Goal: Information Seeking & Learning: Learn about a topic

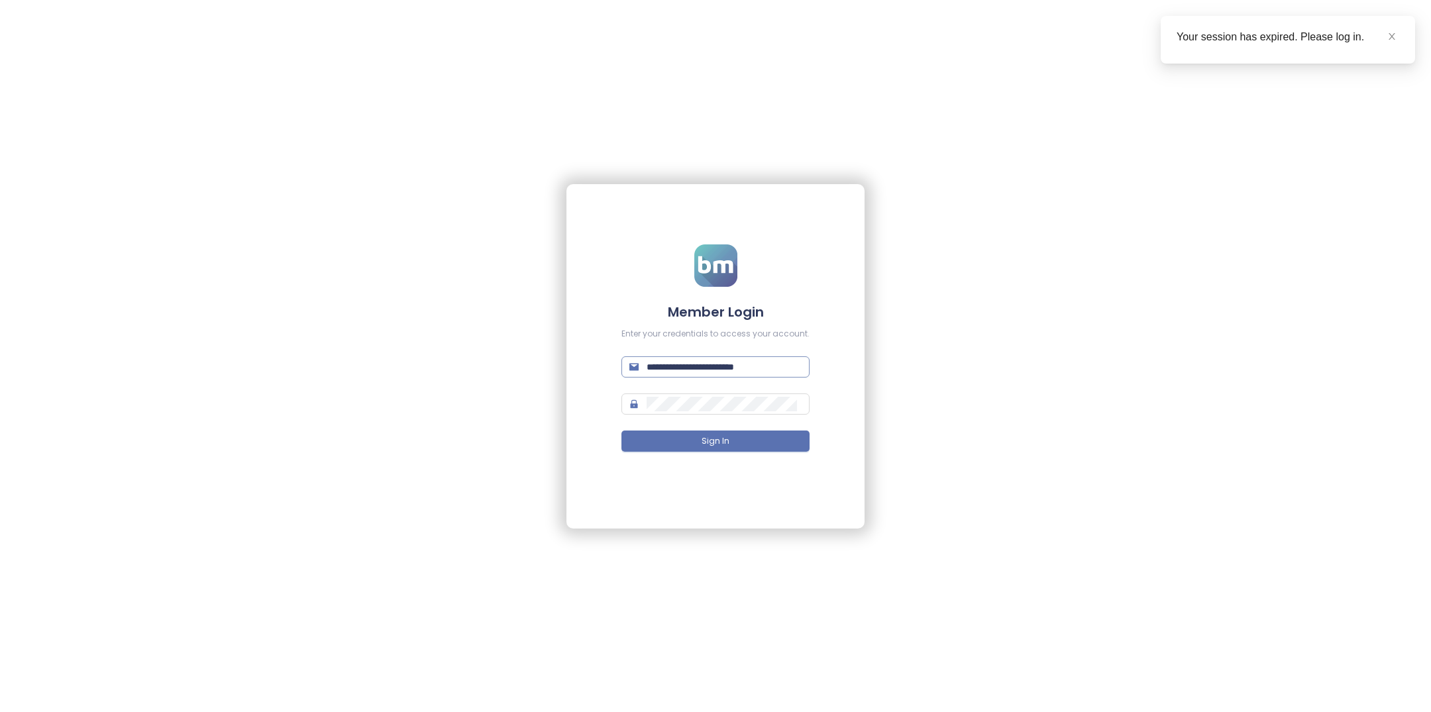
click at [679, 364] on input "**********" at bounding box center [723, 367] width 155 height 15
type input "**********"
click at [755, 441] on button "Sign In" at bounding box center [715, 440] width 188 height 21
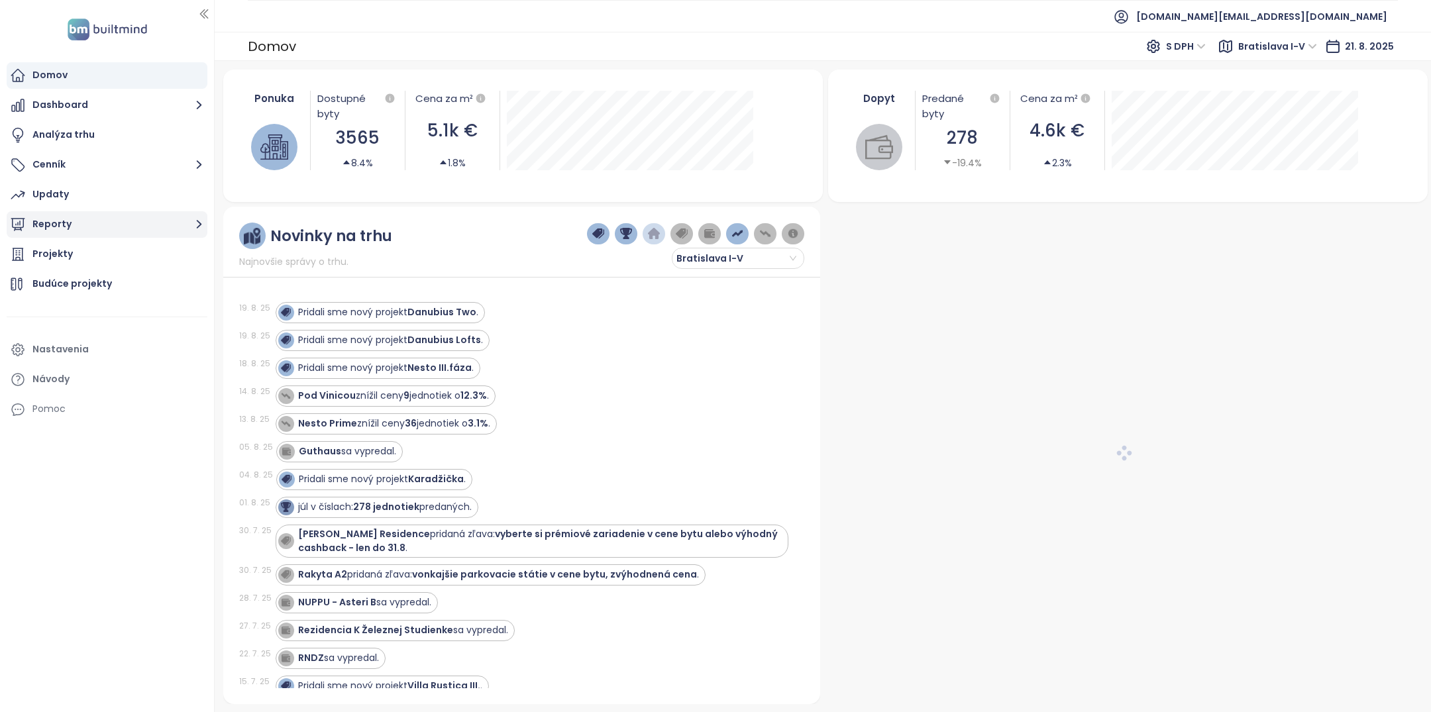
click at [57, 225] on button "Reporty" at bounding box center [107, 224] width 201 height 26
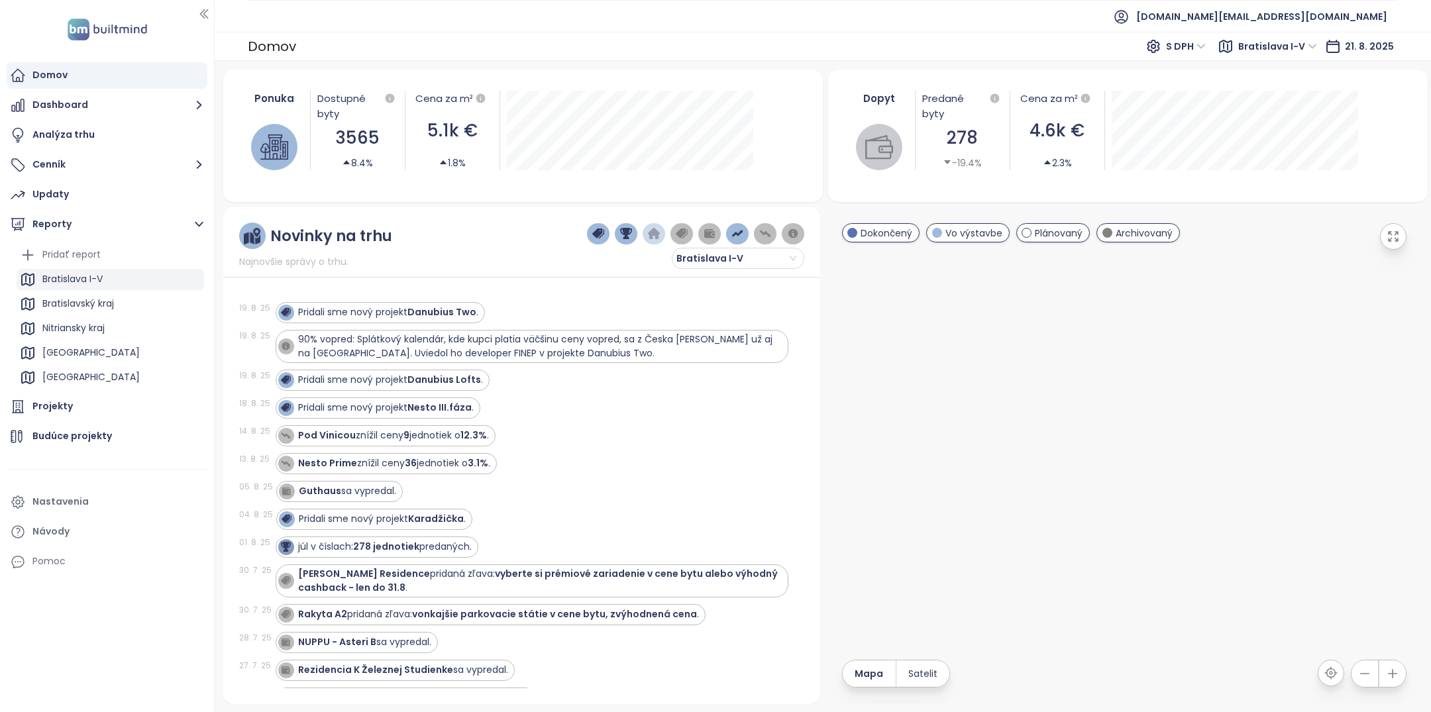
click at [78, 274] on div "Bratislava I-V" at bounding box center [72, 279] width 60 height 17
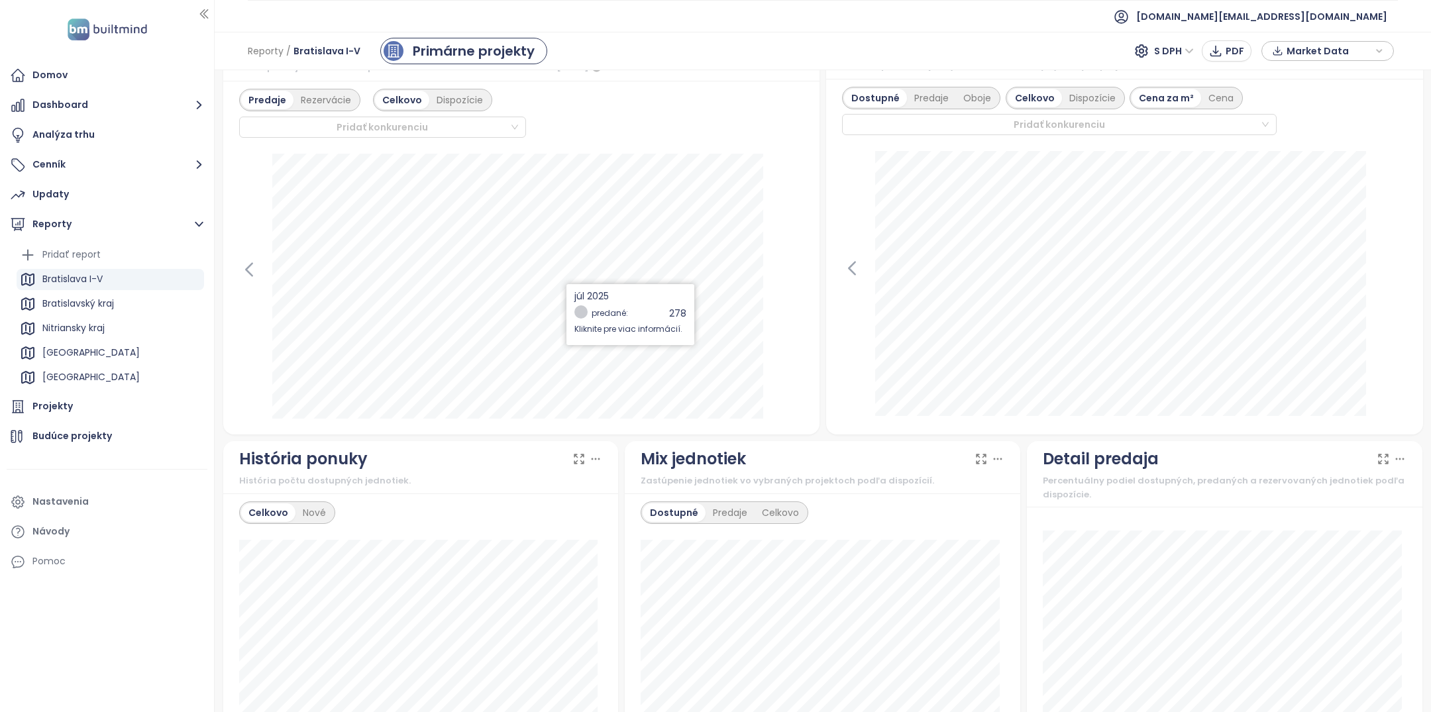
scroll to position [433, 0]
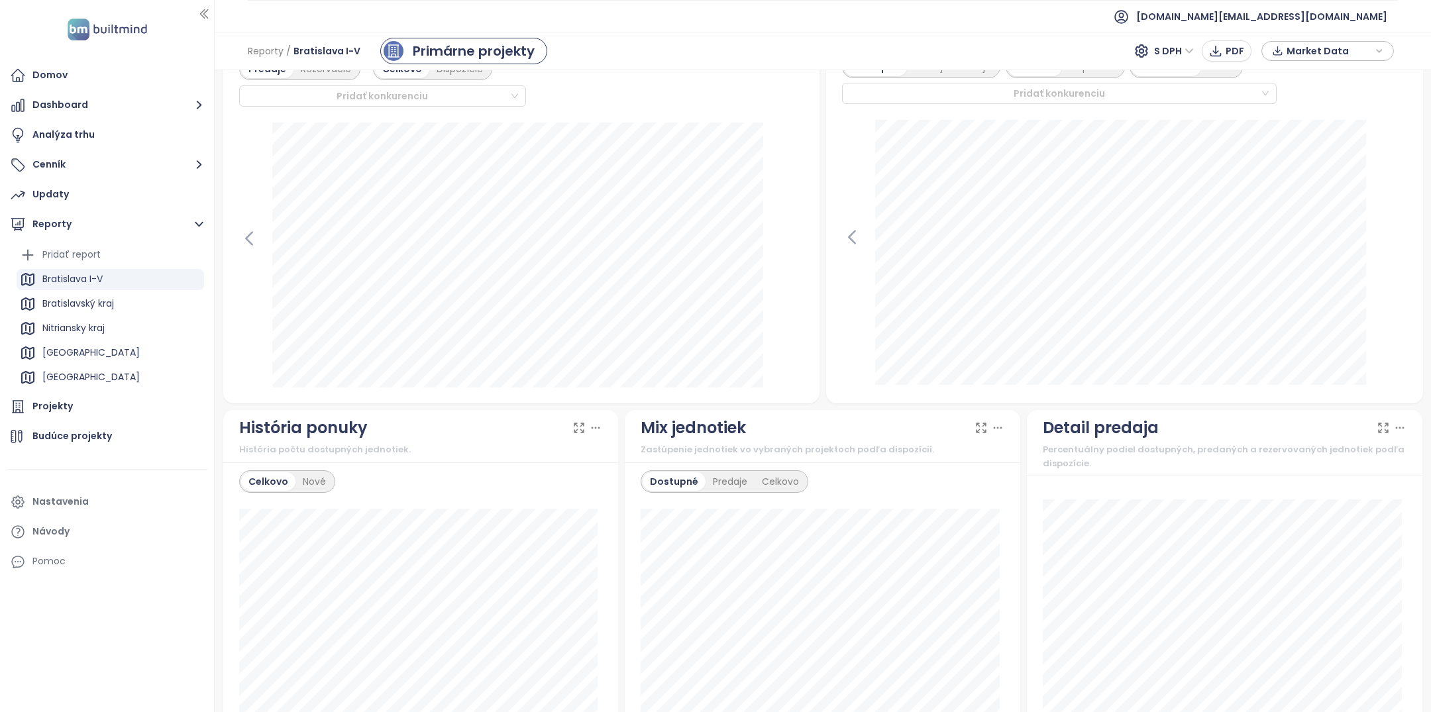
click at [575, 424] on icon at bounding box center [579, 427] width 9 height 9
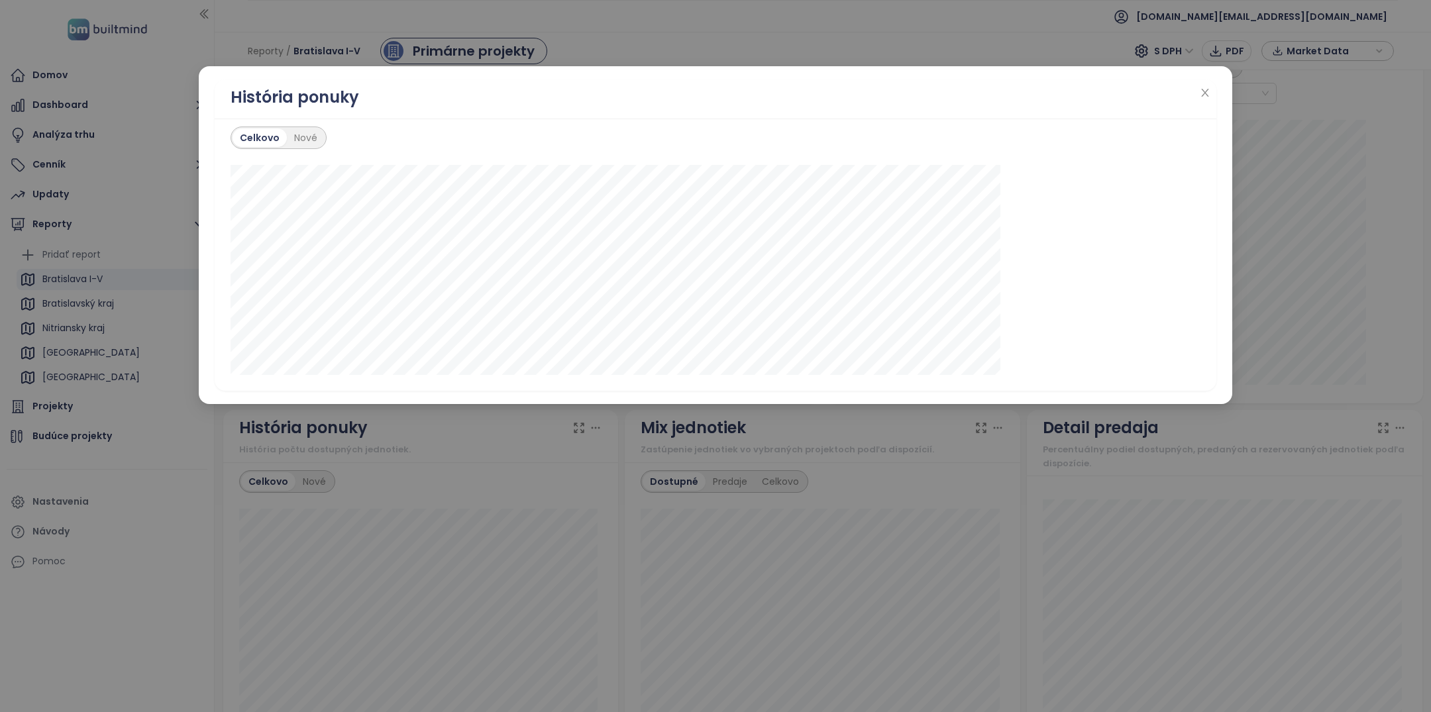
click at [581, 558] on div "História ponuky Celkovo Nové" at bounding box center [715, 356] width 1431 height 712
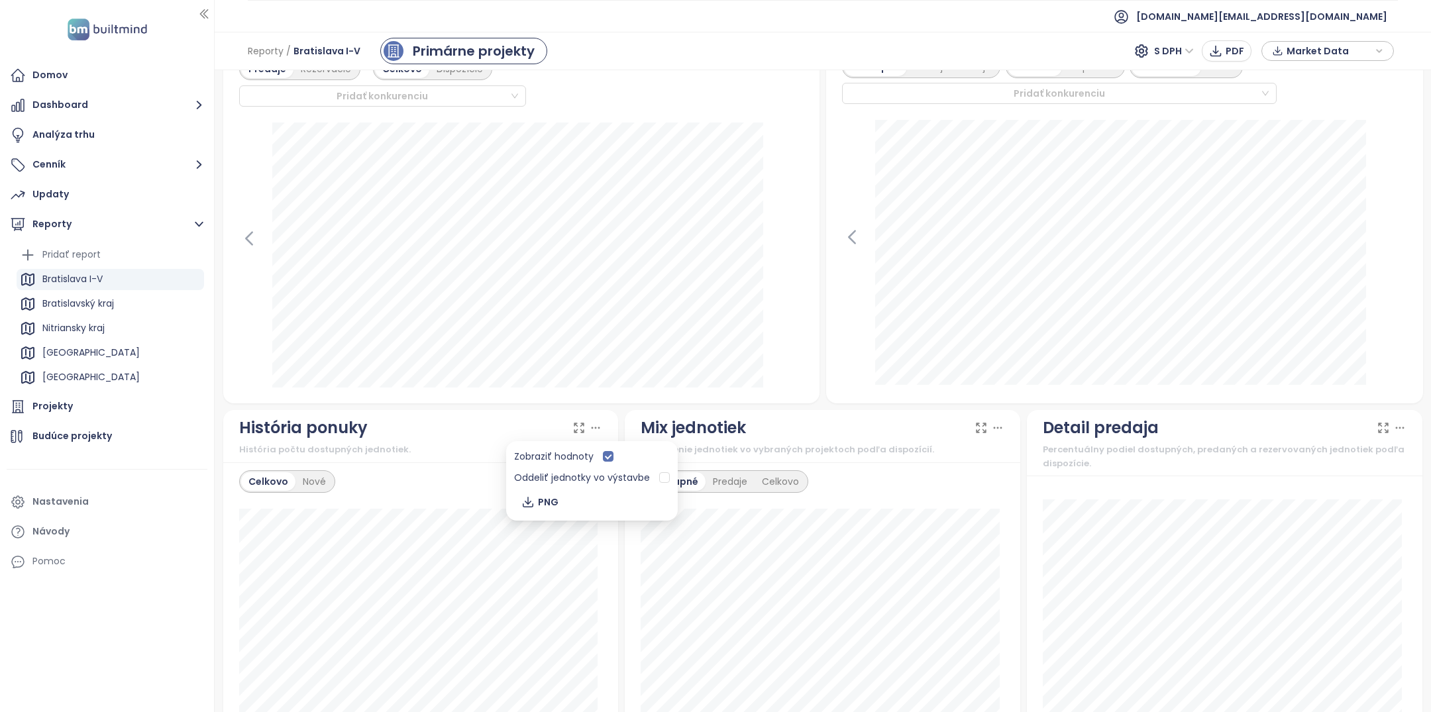
click at [592, 427] on icon at bounding box center [595, 427] width 13 height 13
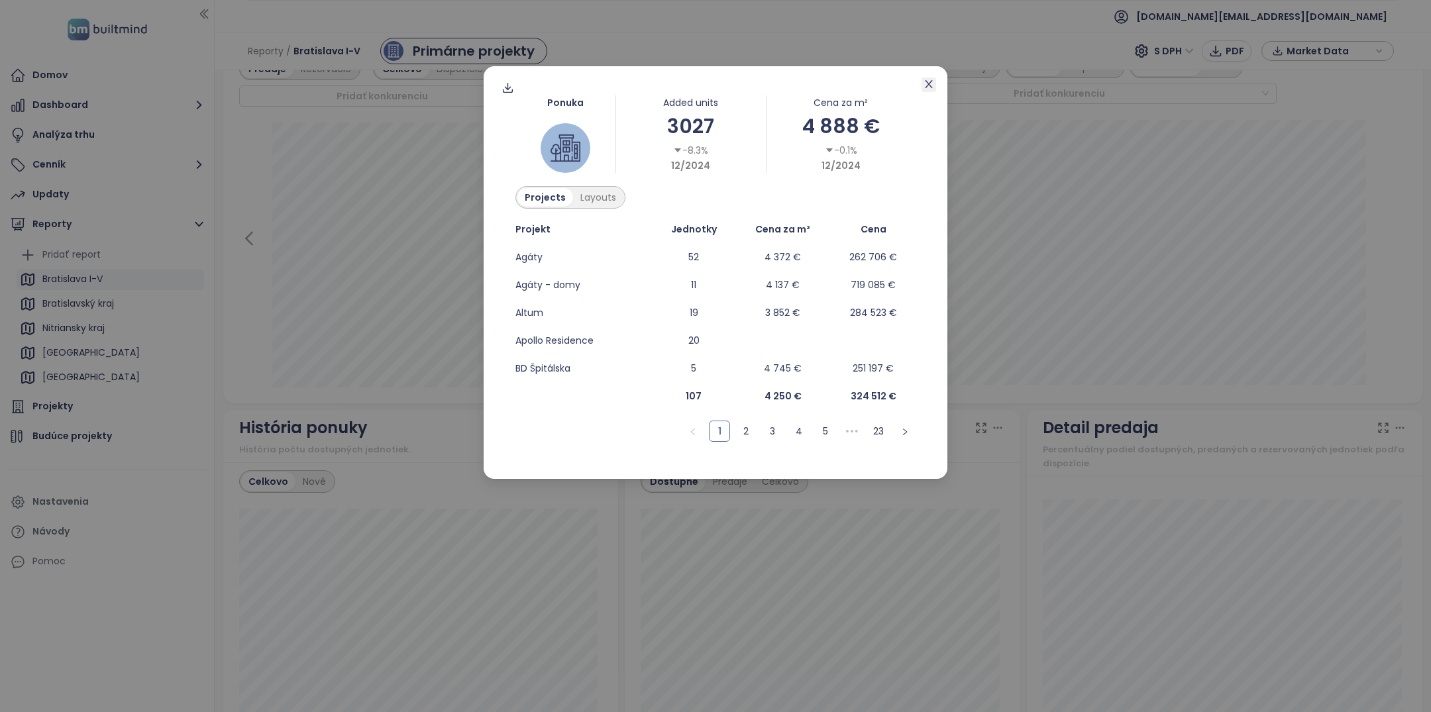
click at [935, 91] on span "Close" at bounding box center [928, 84] width 15 height 15
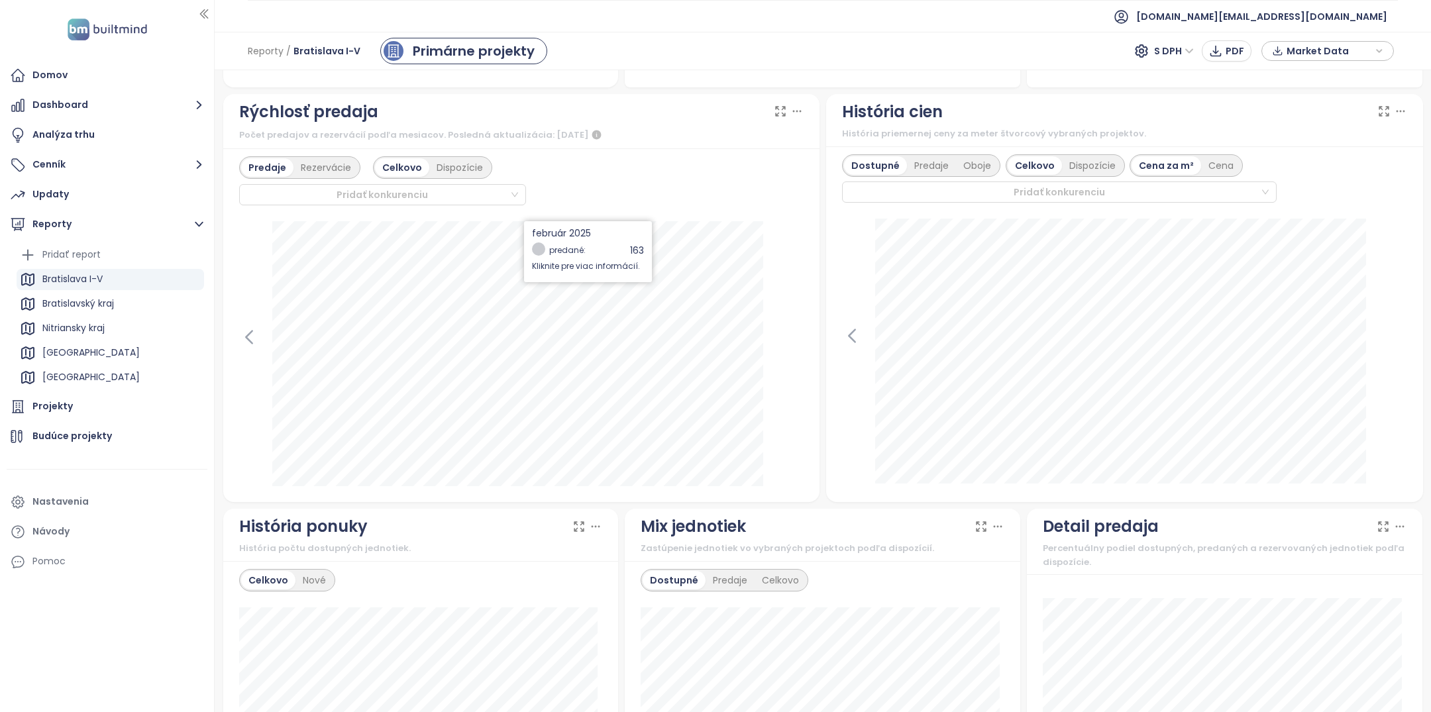
scroll to position [302, 0]
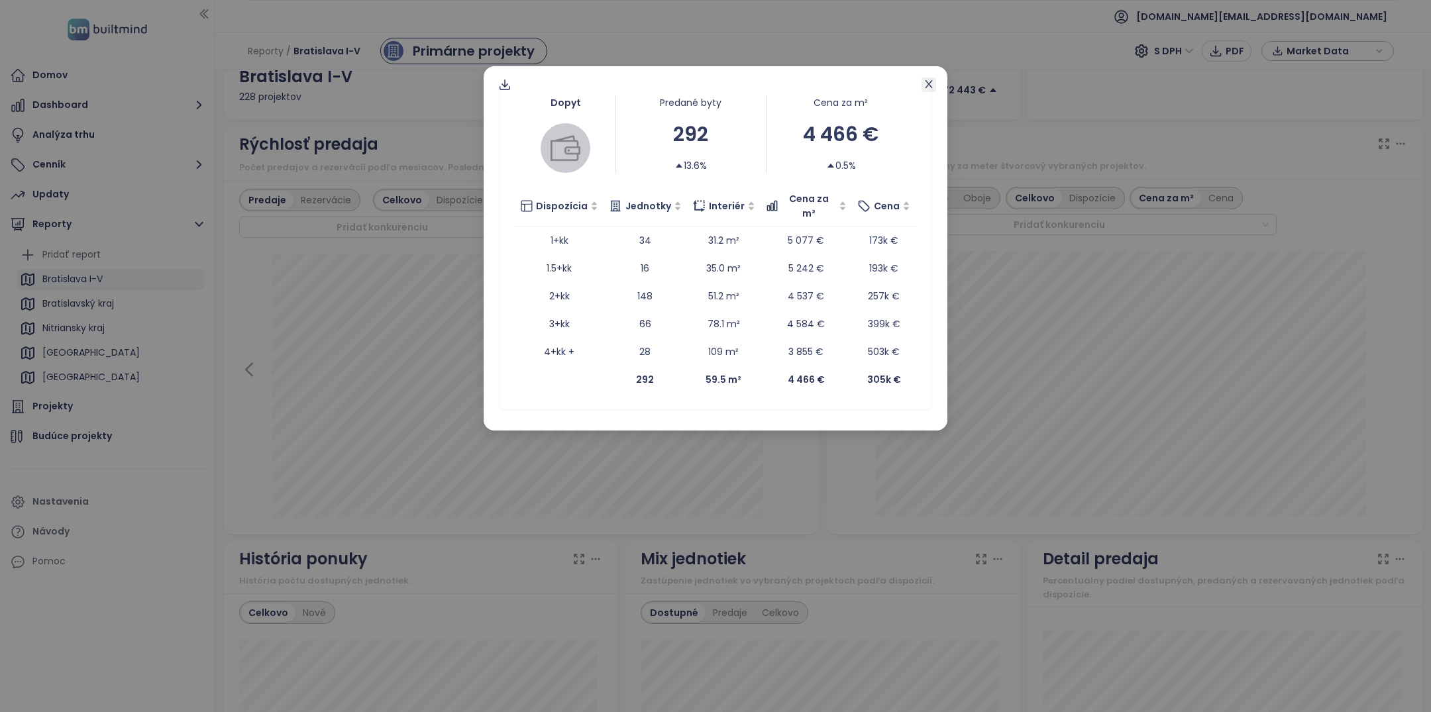
click at [931, 87] on icon "close" at bounding box center [928, 84] width 11 height 11
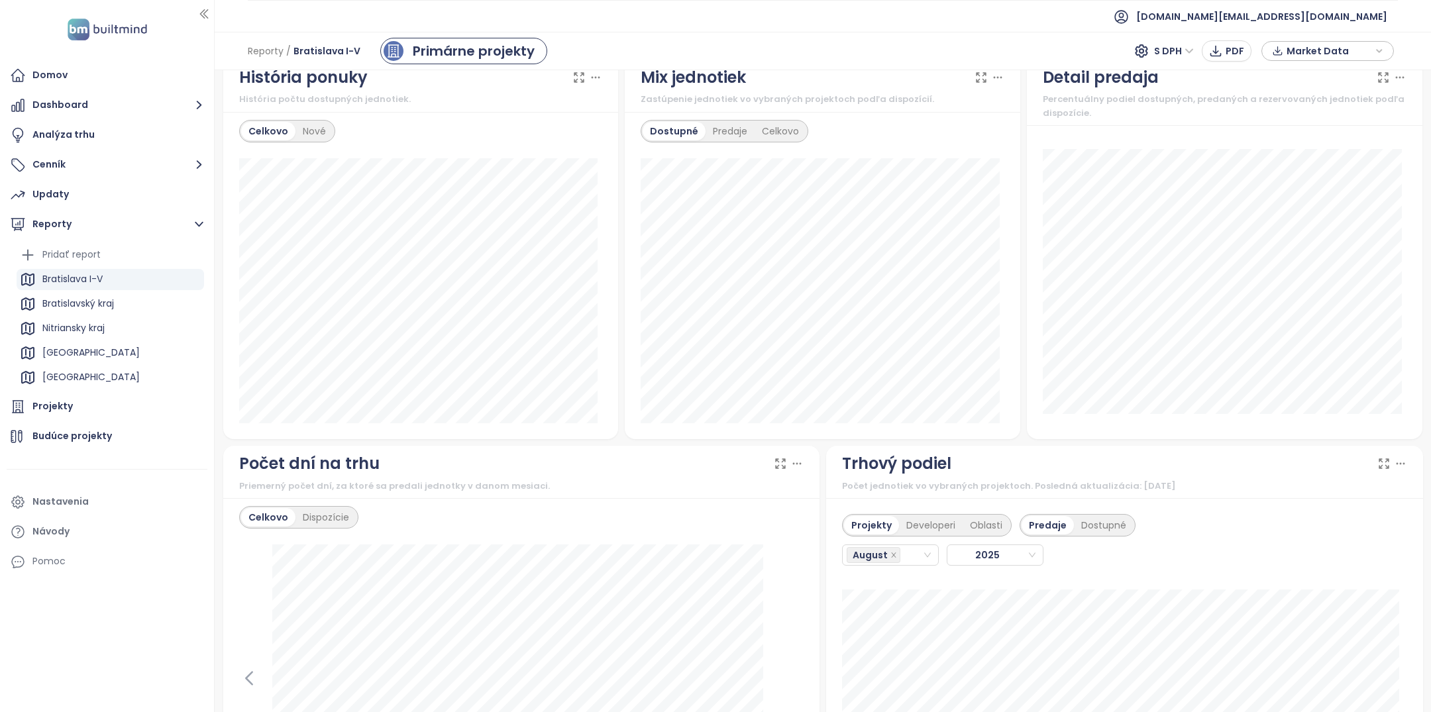
scroll to position [668, 0]
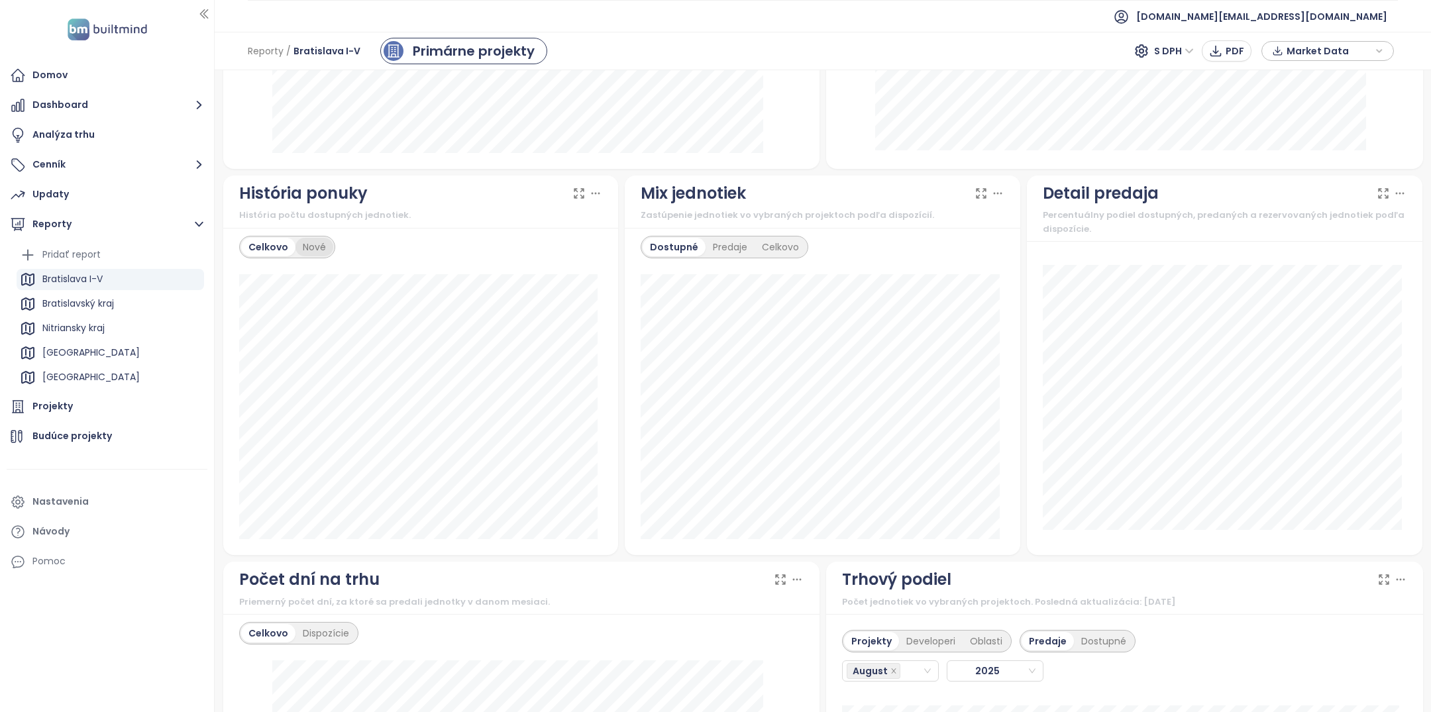
click at [315, 248] on div "Nové" at bounding box center [314, 247] width 38 height 19
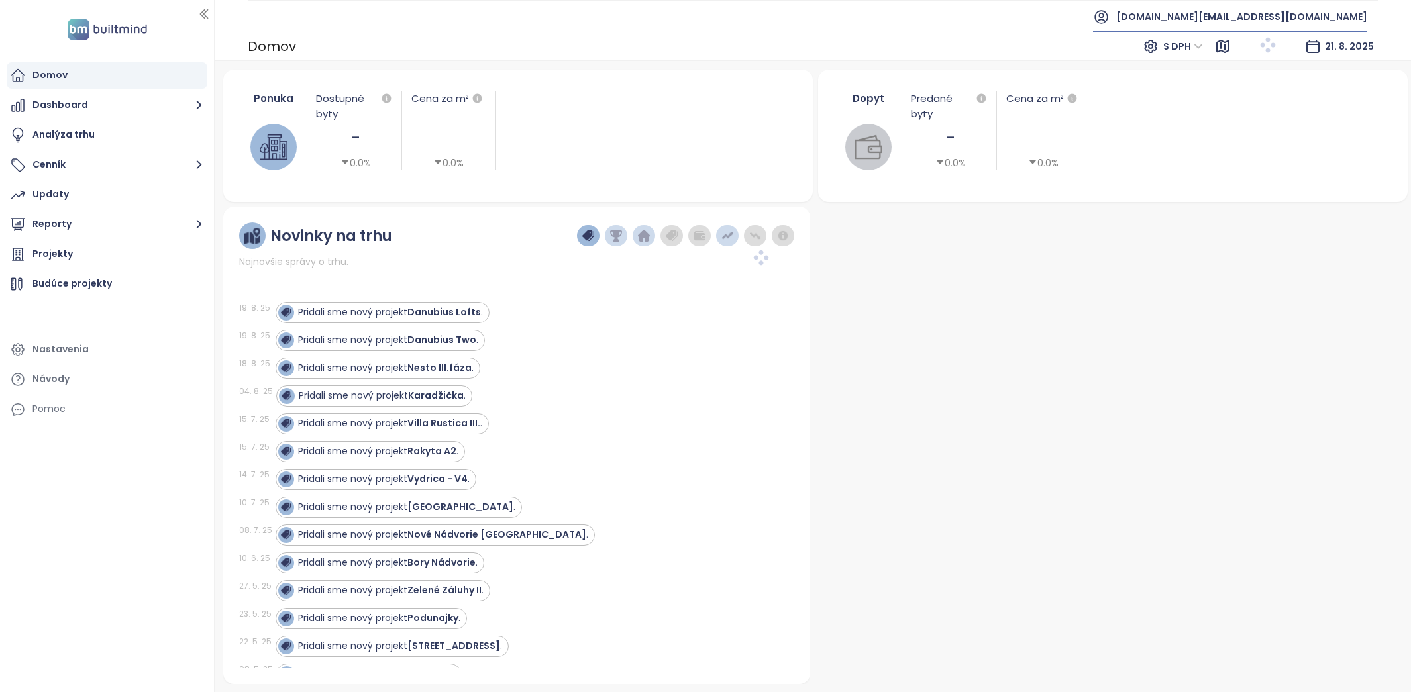
click at [1315, 25] on span "[DOMAIN_NAME][EMAIL_ADDRESS][DOMAIN_NAME]" at bounding box center [1241, 17] width 251 height 32
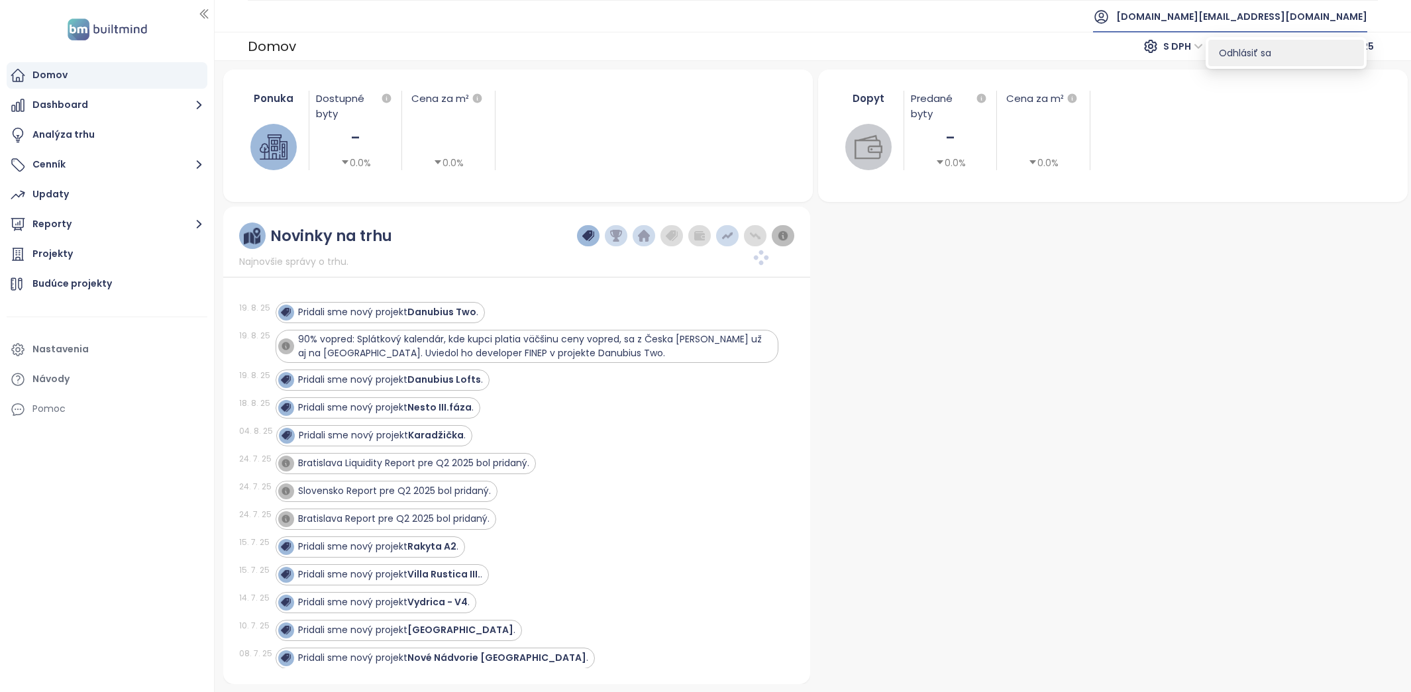
click at [1291, 59] on li "Odhlásiť sa" at bounding box center [1286, 53] width 156 height 26
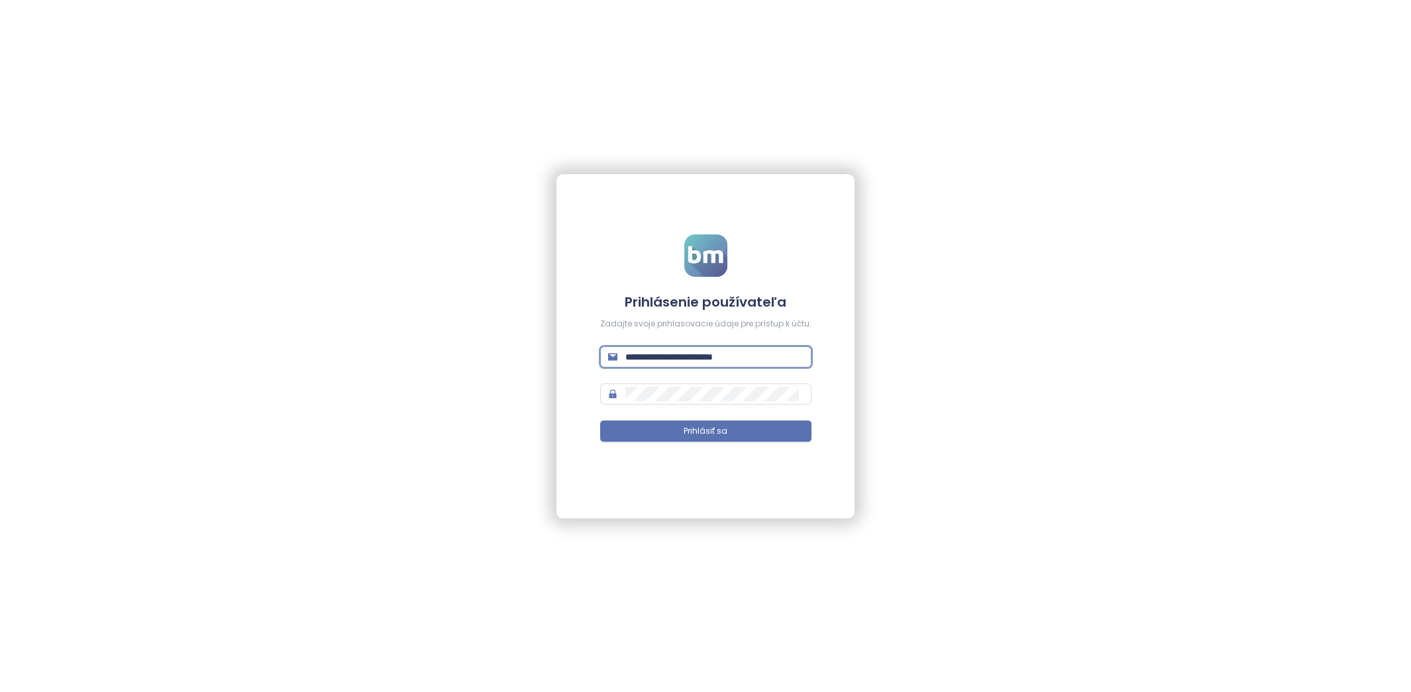
click at [729, 357] on input "**********" at bounding box center [714, 357] width 178 height 15
type input "**********"
click at [758, 425] on button "Prihlásiť sa" at bounding box center [705, 431] width 211 height 21
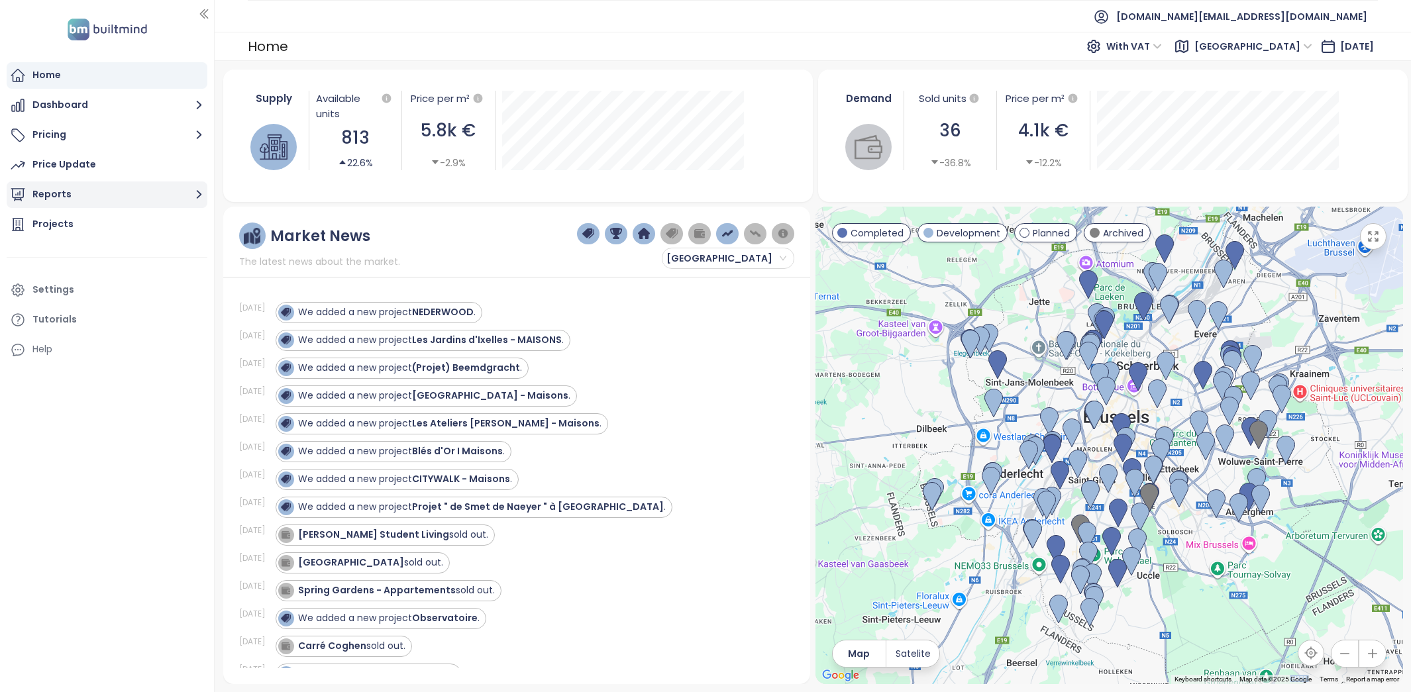
click at [63, 199] on button "Reports" at bounding box center [107, 194] width 201 height 26
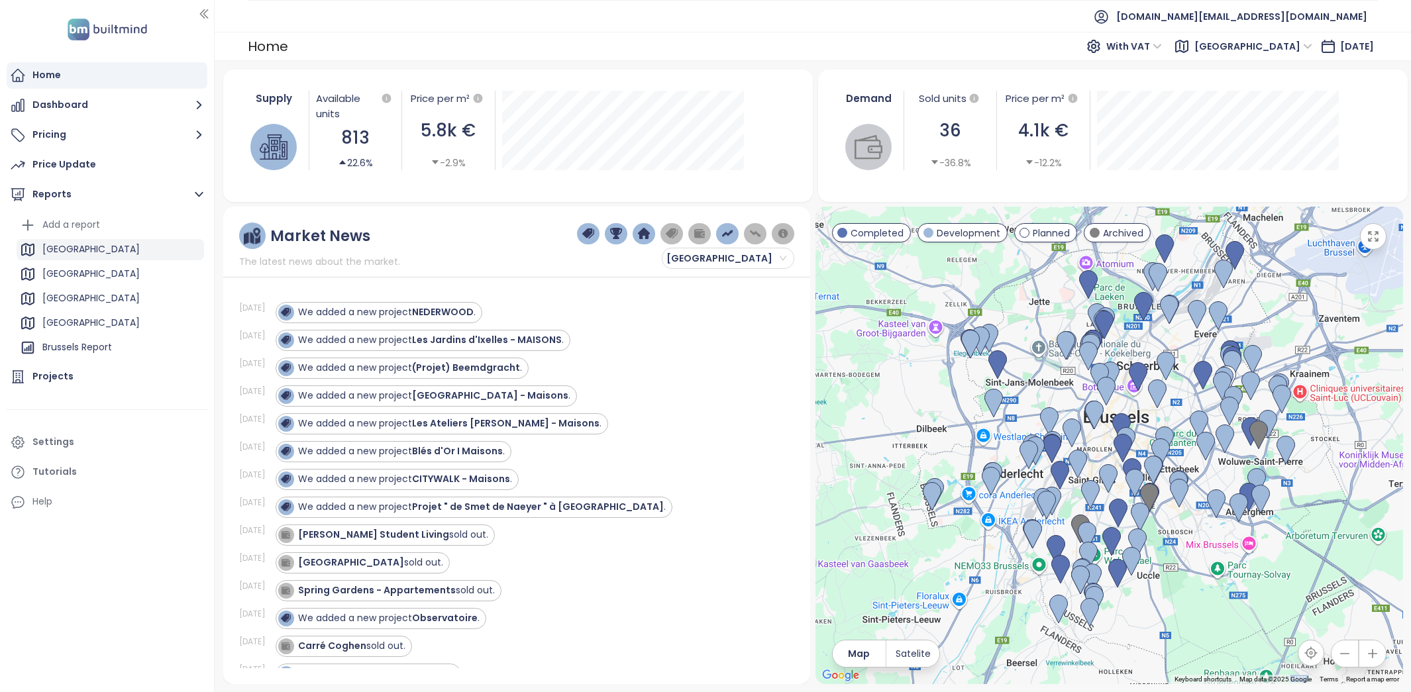
click at [95, 249] on div "[GEOGRAPHIC_DATA]" at bounding box center [110, 249] width 187 height 21
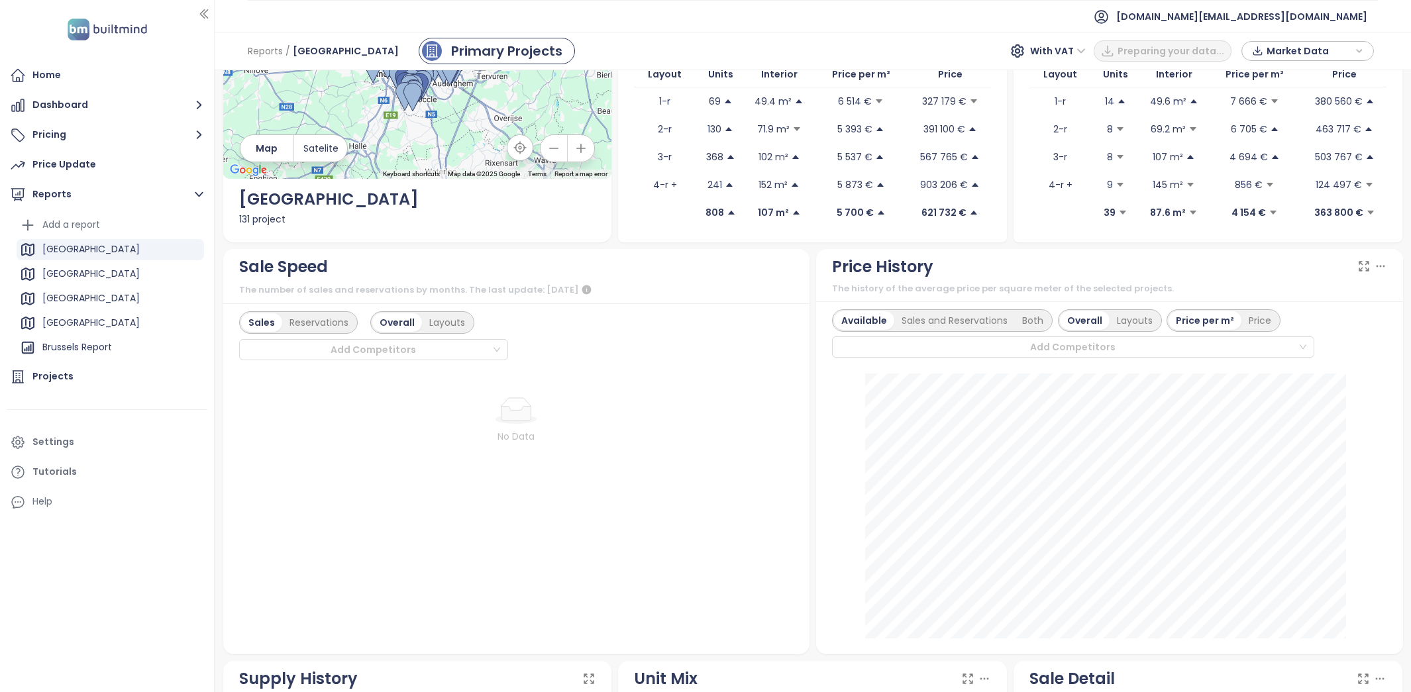
scroll to position [127, 0]
